Goal: Transaction & Acquisition: Purchase product/service

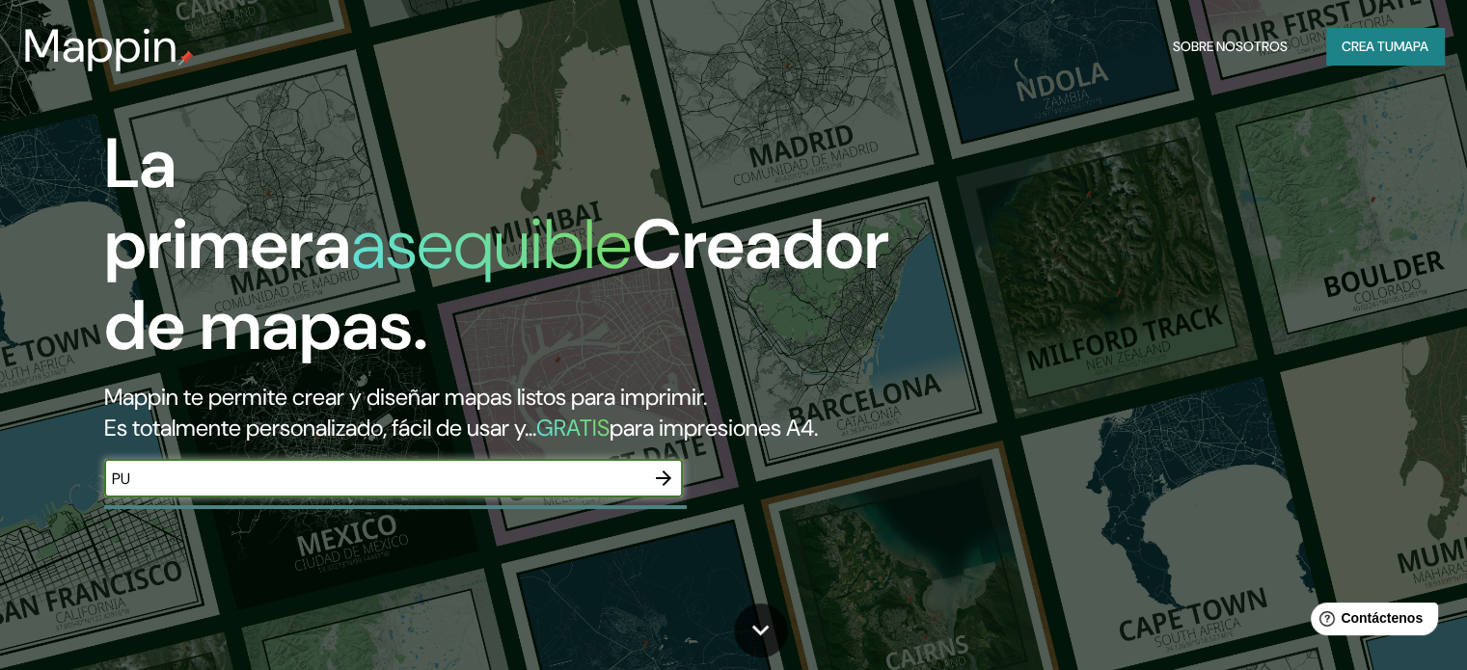
type input "P"
type input "[GEOGRAPHIC_DATA]"
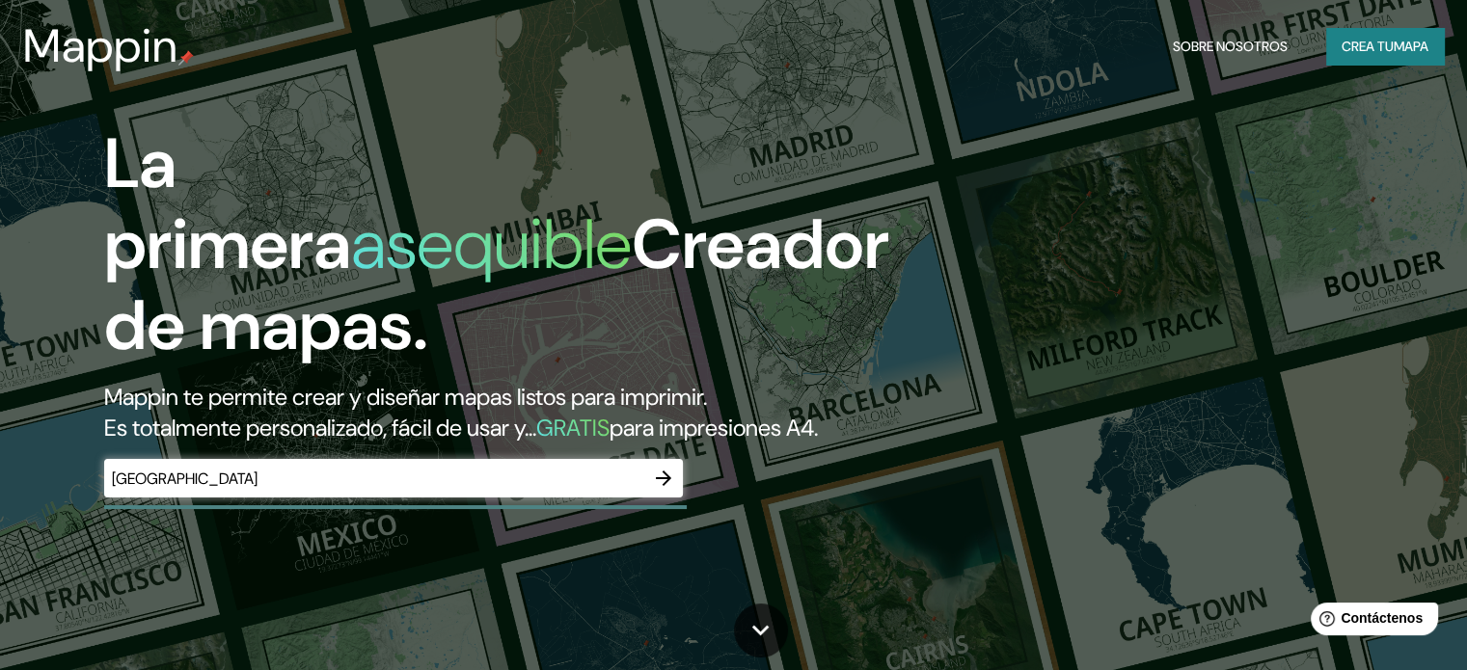
click at [591, 487] on div "La primera asequible Creador de mapas. Mappin te permite crear y diseñar mapas …" at bounding box center [471, 319] width 880 height 393
click at [663, 490] on icon "button" at bounding box center [663, 478] width 23 height 23
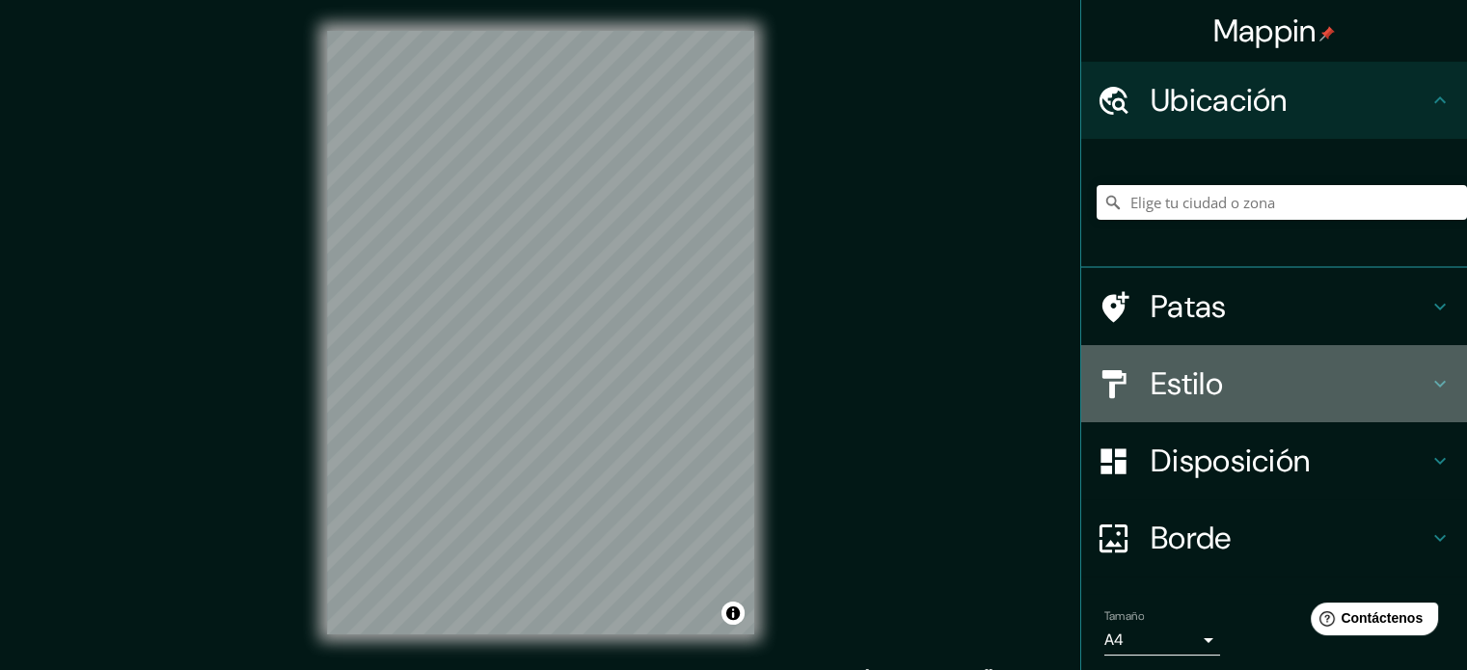
click at [1153, 385] on font "Estilo" at bounding box center [1187, 384] width 72 height 41
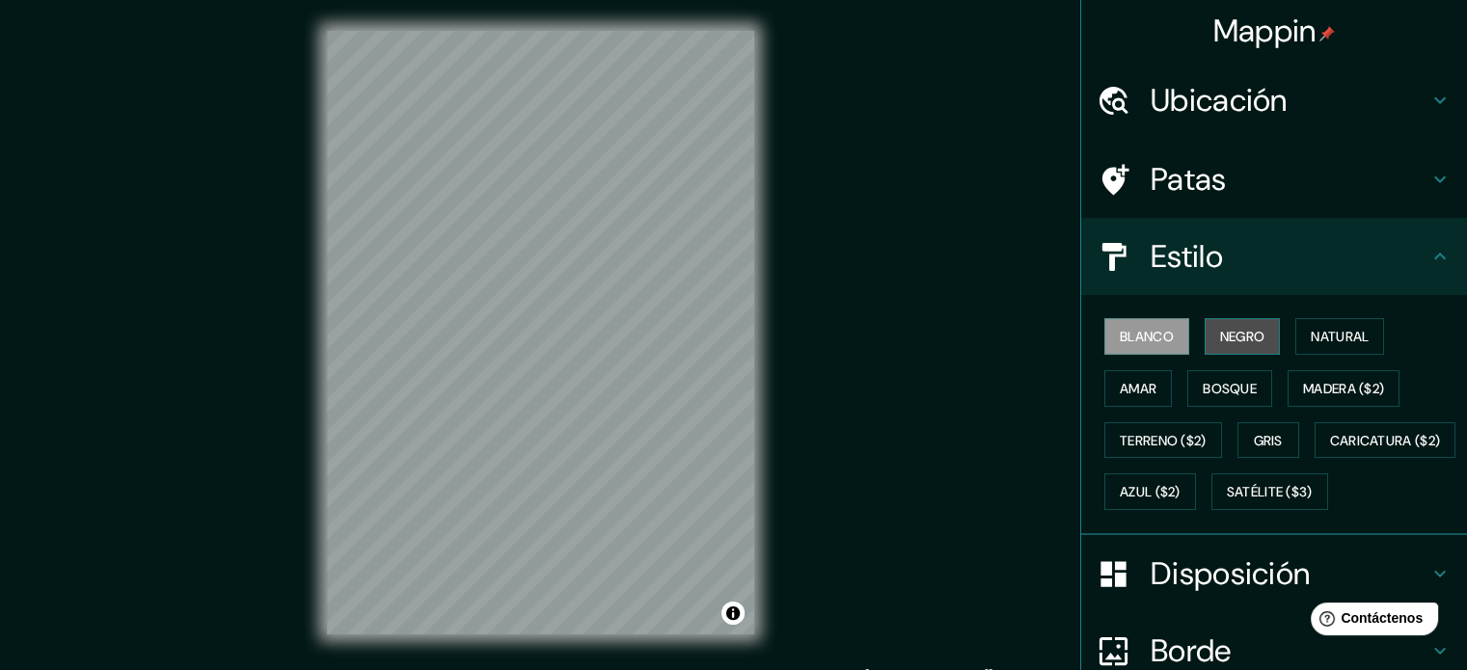
click at [1220, 342] on font "Negro" at bounding box center [1242, 336] width 45 height 17
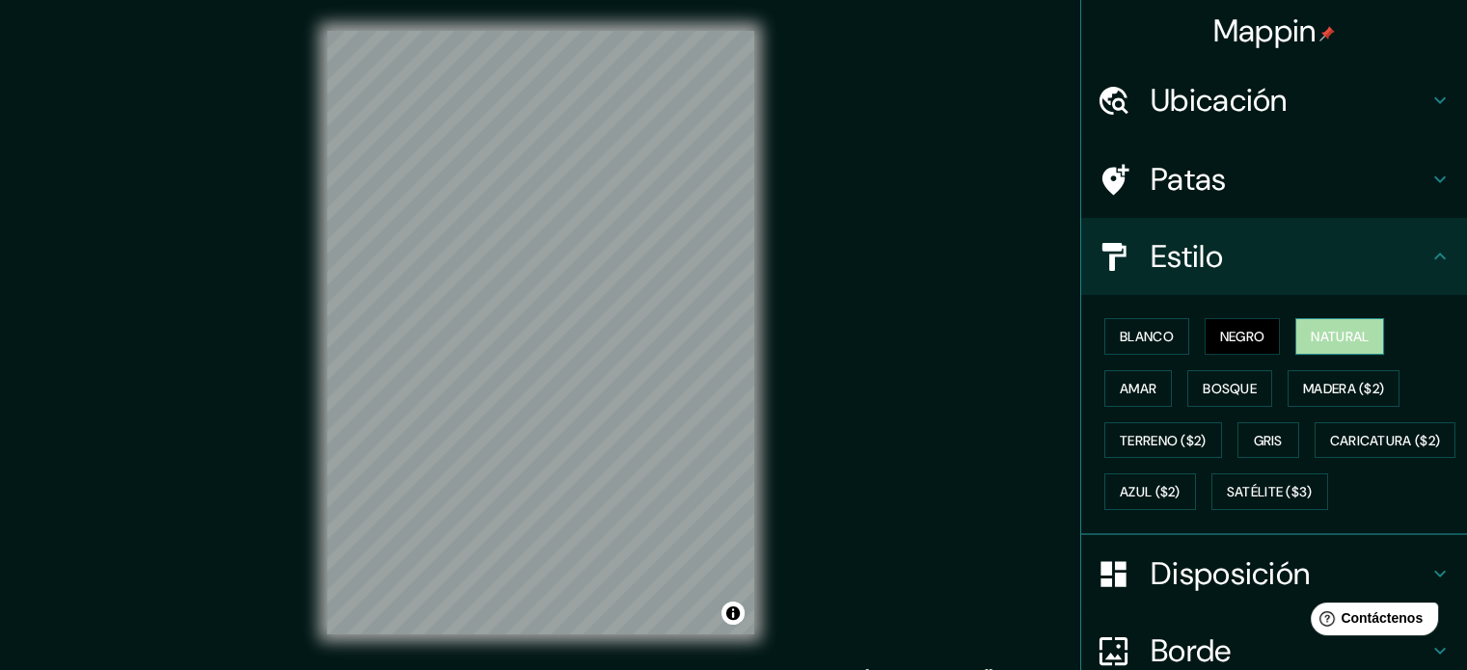
click at [1337, 331] on font "Natural" at bounding box center [1340, 336] width 58 height 17
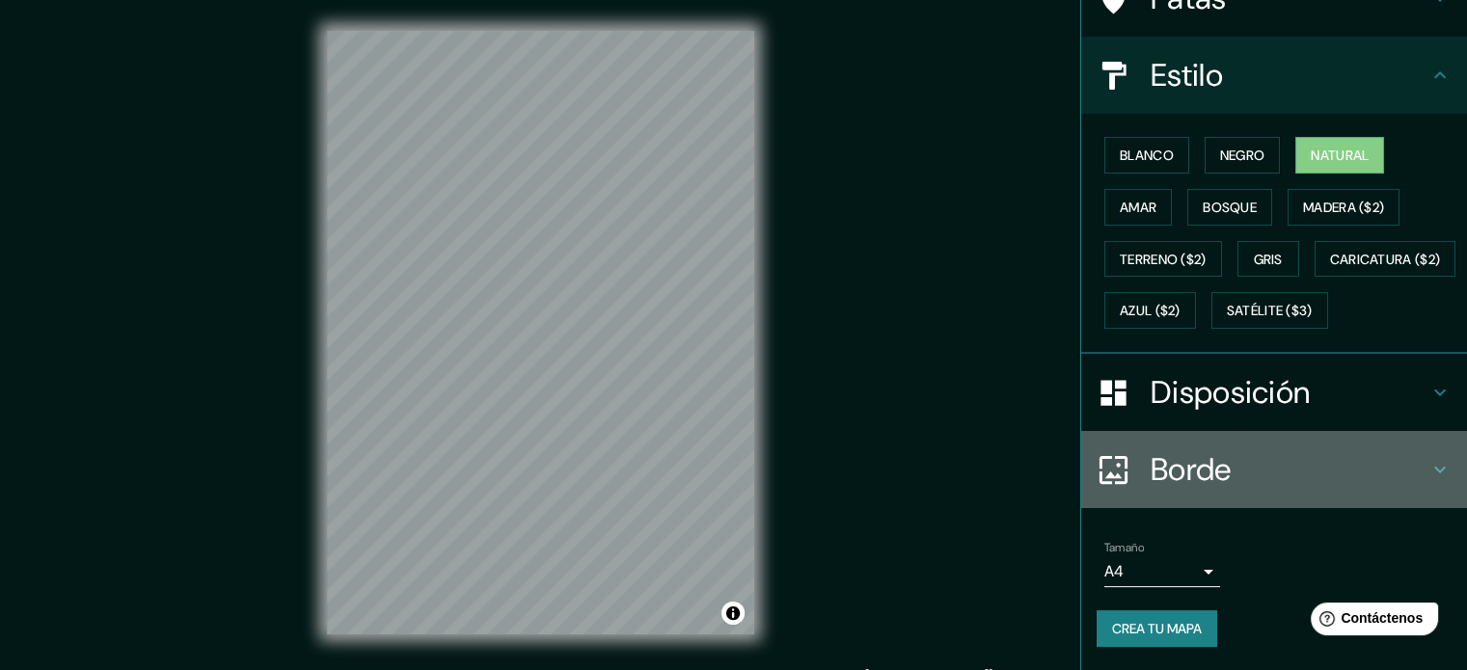
click at [1157, 484] on font "Borde" at bounding box center [1191, 469] width 81 height 41
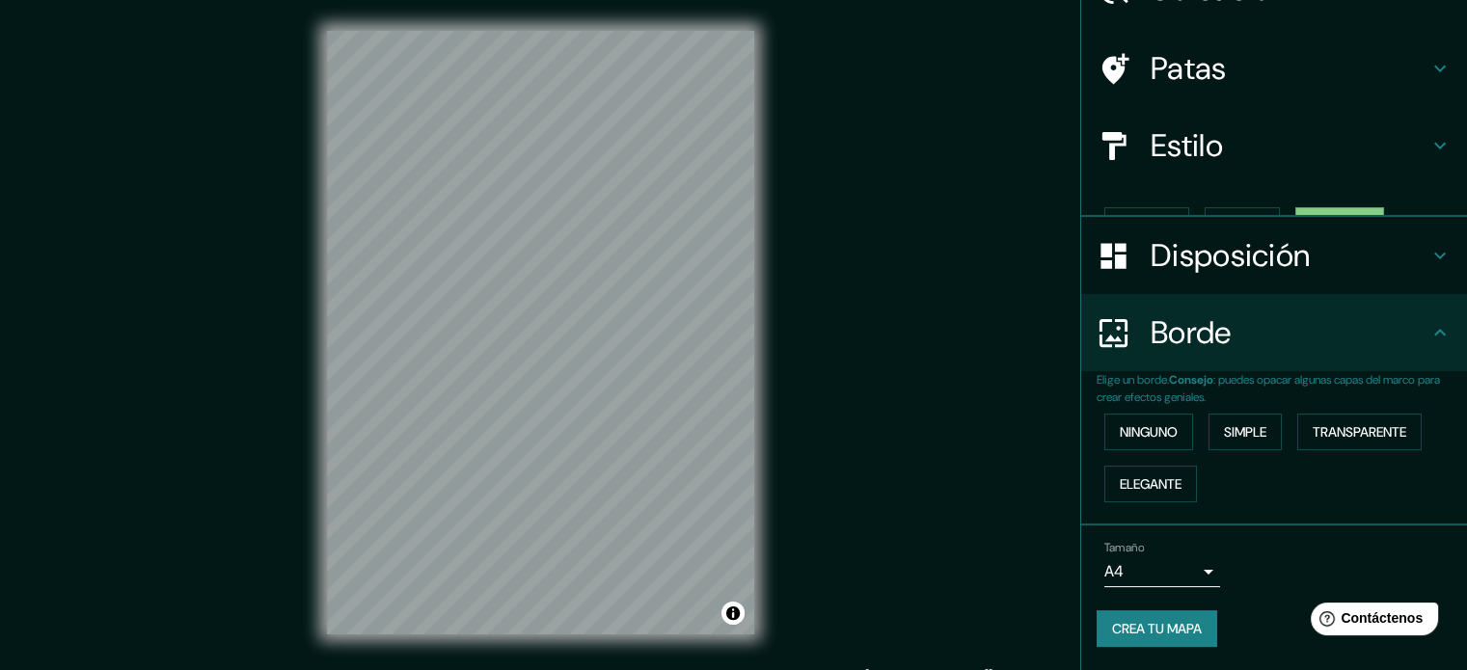
scroll to position [77, 0]
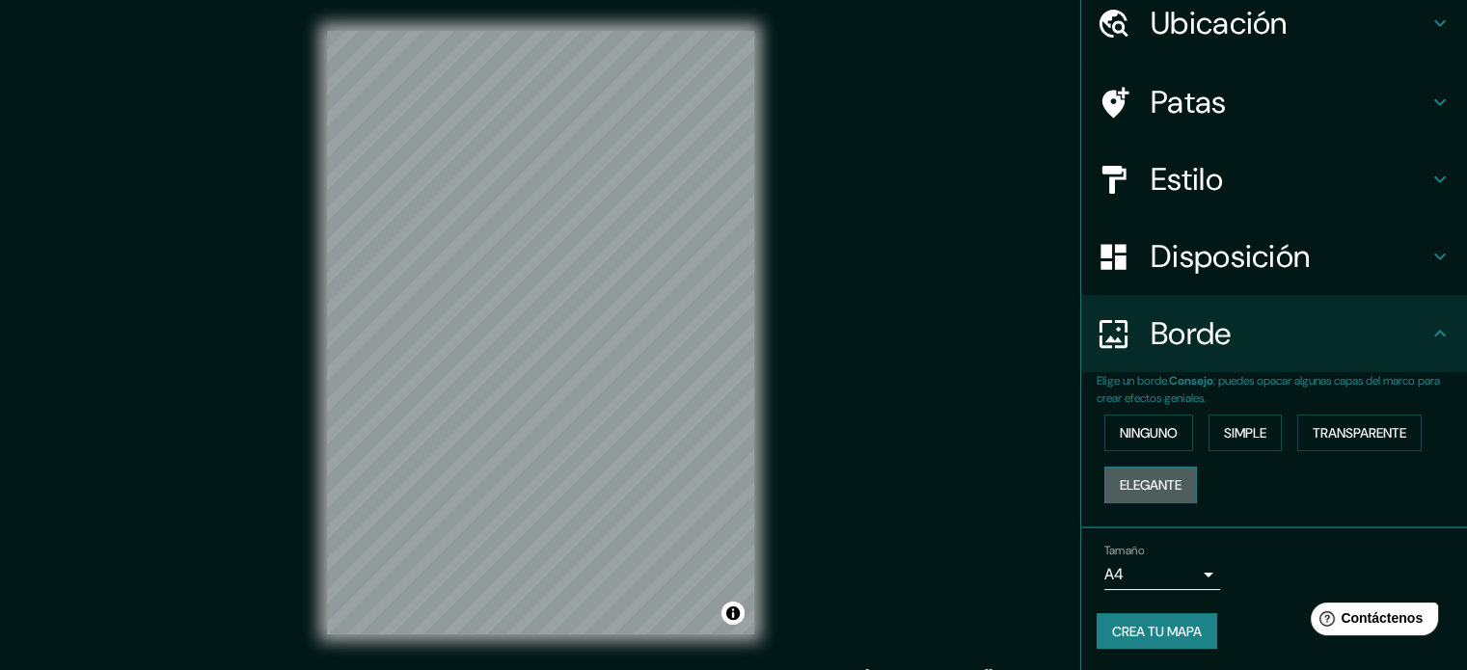
click at [1151, 473] on font "Elegante" at bounding box center [1151, 485] width 62 height 25
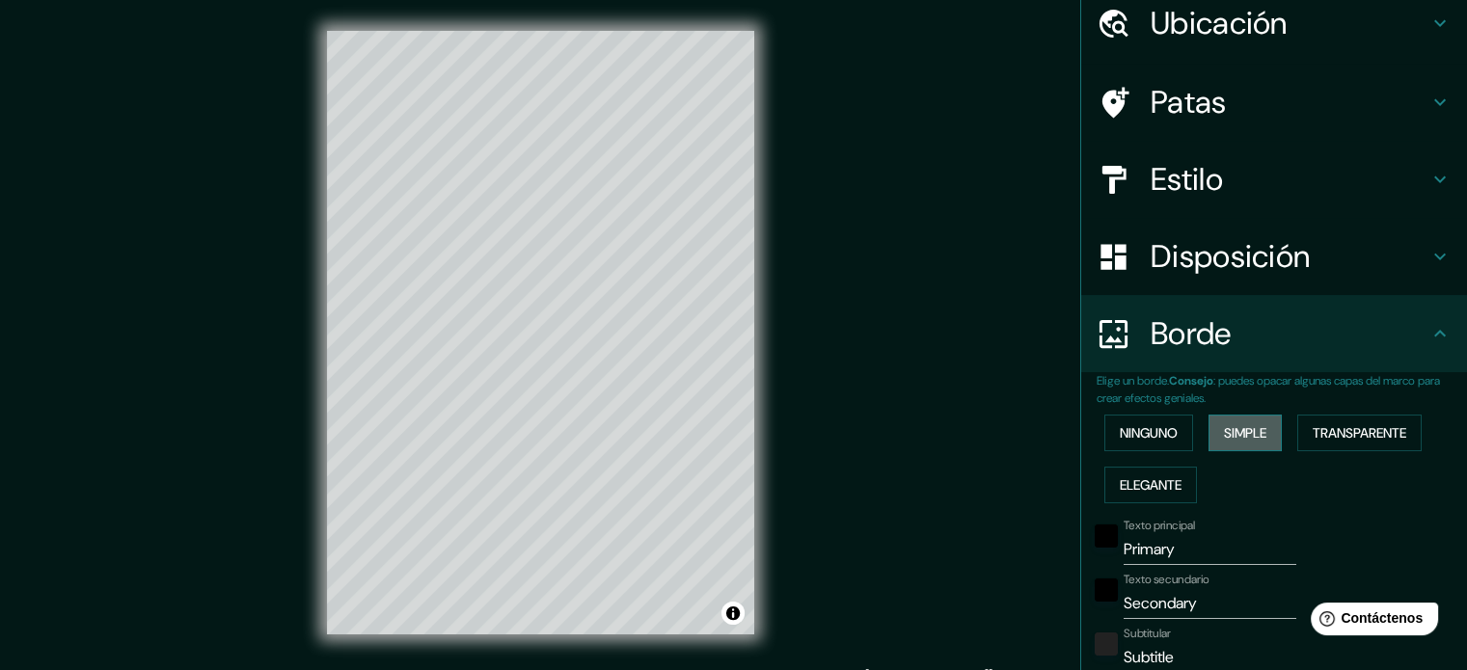
click at [1235, 430] on font "Simple" at bounding box center [1245, 432] width 42 height 17
